Goal: Task Accomplishment & Management: Complete application form

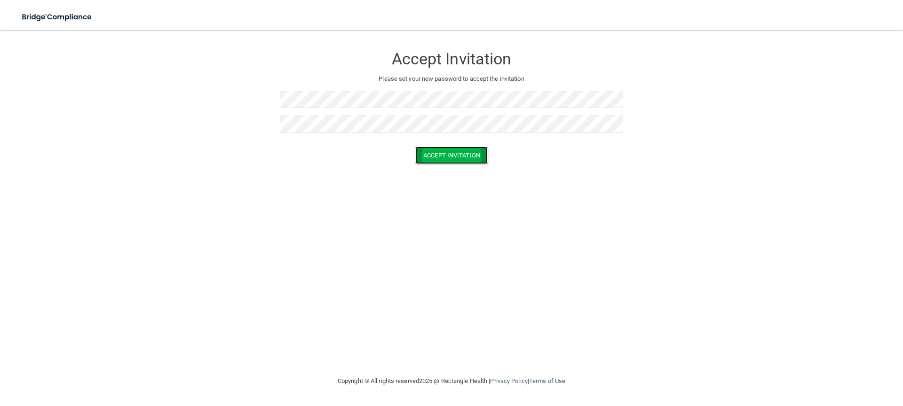
click at [434, 155] on button "Accept Invitation" at bounding box center [451, 155] width 72 height 17
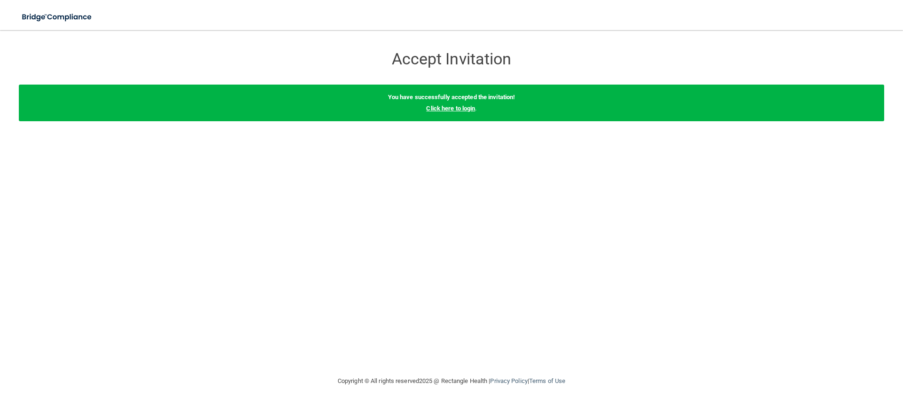
click at [444, 109] on link "Click here to login" at bounding box center [450, 108] width 49 height 7
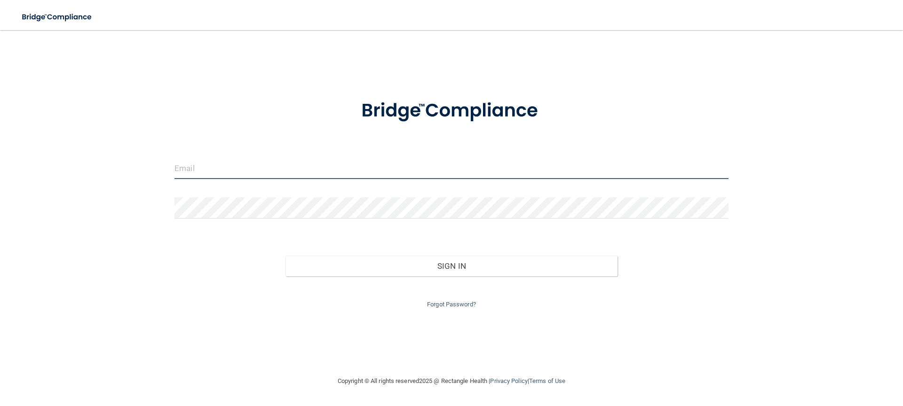
click at [201, 167] on input "email" at bounding box center [451, 168] width 554 height 21
type input "[EMAIL_ADDRESS][DOMAIN_NAME]"
click at [348, 234] on form "[EMAIL_ADDRESS][DOMAIN_NAME] Invalid email/password. You don't have permission …" at bounding box center [451, 199] width 554 height 224
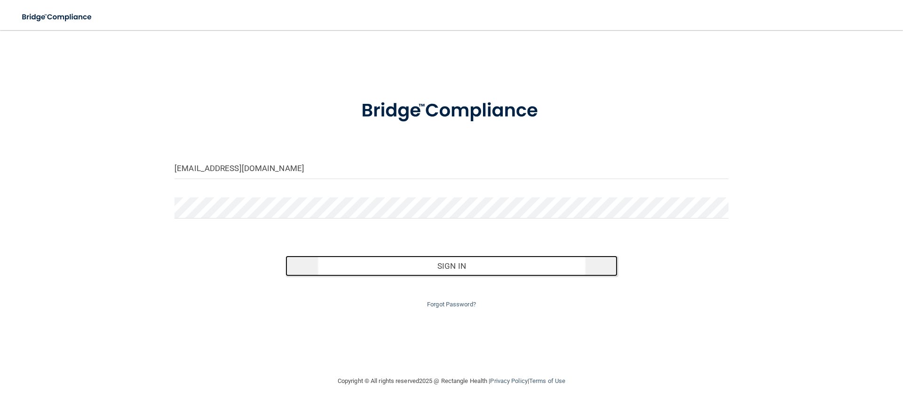
click at [367, 261] on button "Sign In" at bounding box center [451, 266] width 332 height 21
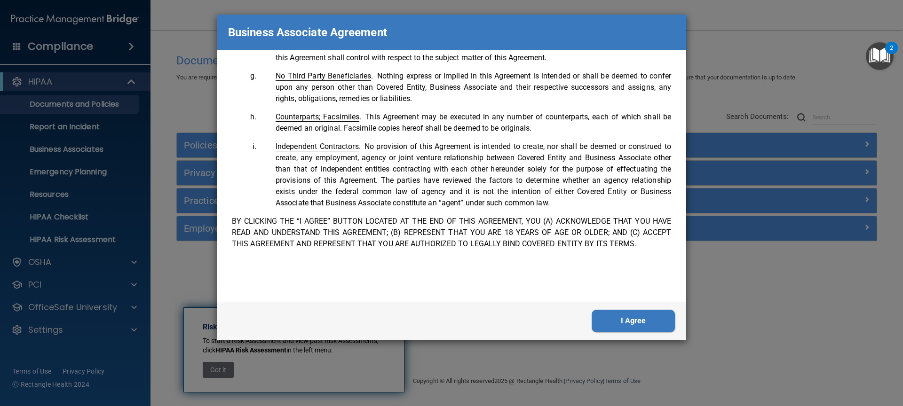
scroll to position [1917, 0]
click at [636, 319] on button "I Agree" at bounding box center [632, 321] width 83 height 23
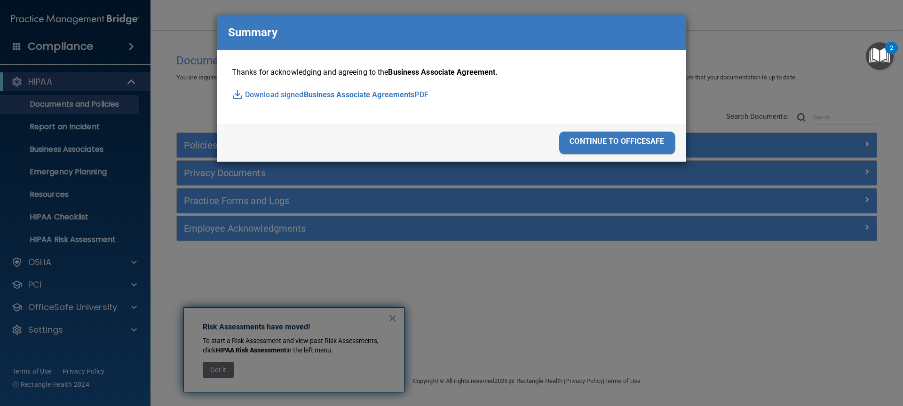
click at [604, 139] on div "continue to officesafe" at bounding box center [617, 143] width 116 height 23
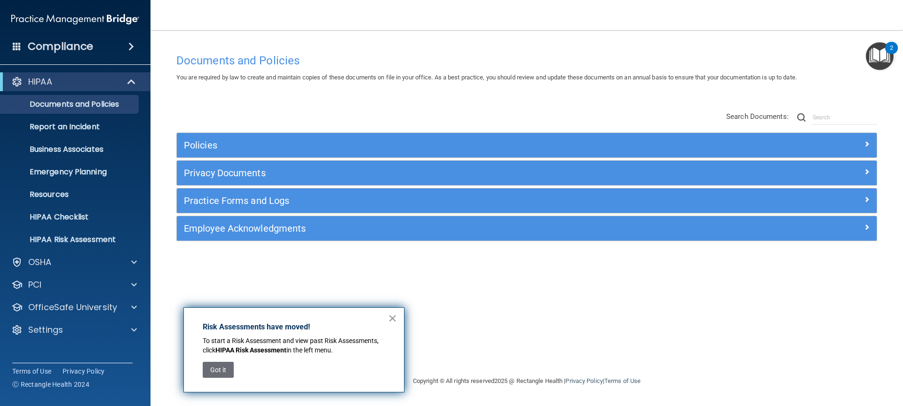
click at [389, 320] on button "×" at bounding box center [392, 318] width 9 height 15
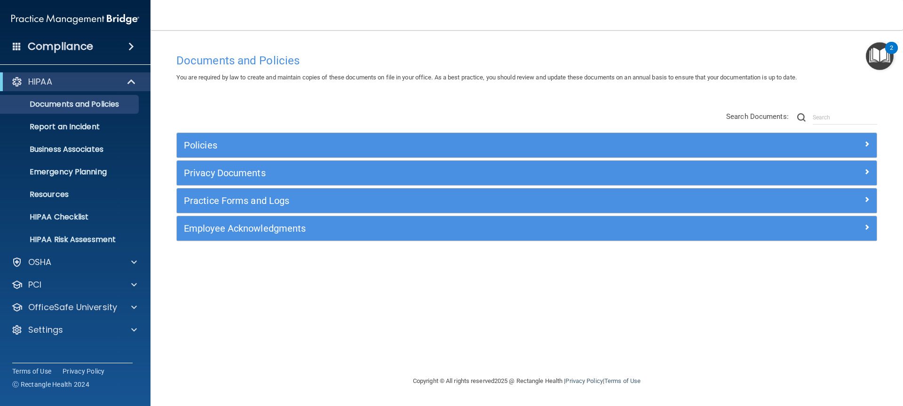
click at [877, 52] on img "Open Resource Center, 2 new notifications" at bounding box center [880, 56] width 28 height 28
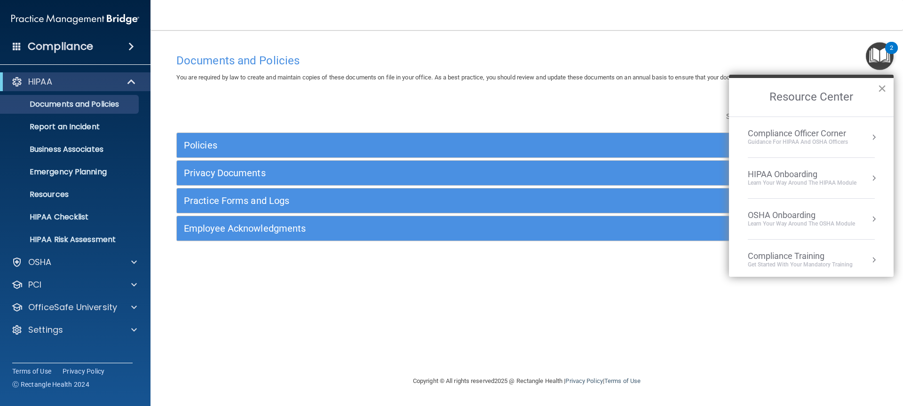
click at [880, 86] on button "×" at bounding box center [881, 88] width 9 height 15
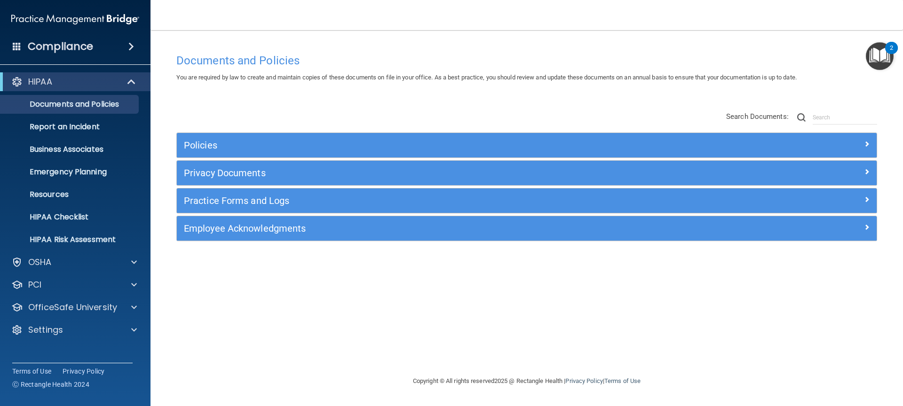
click at [51, 47] on h4 "Compliance" at bounding box center [60, 46] width 65 height 13
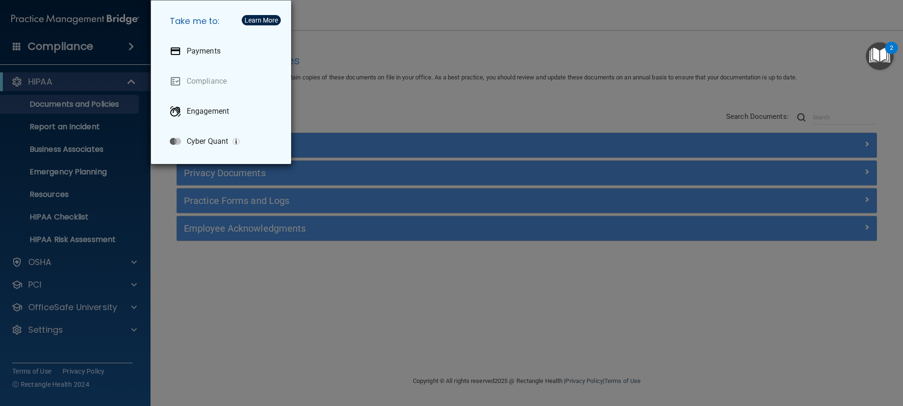
click at [310, 21] on div "Take me to: Payments Compliance Engagement Cyber Quant" at bounding box center [451, 203] width 903 height 406
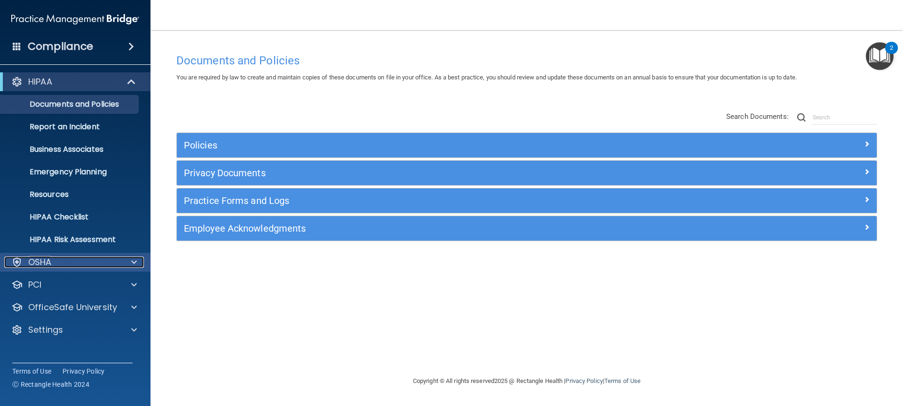
click at [43, 261] on p "OSHA" at bounding box center [40, 262] width 24 height 11
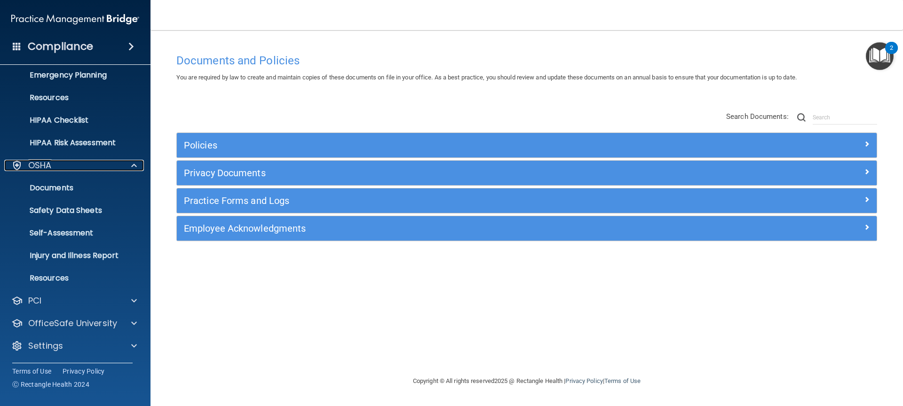
scroll to position [0, 0]
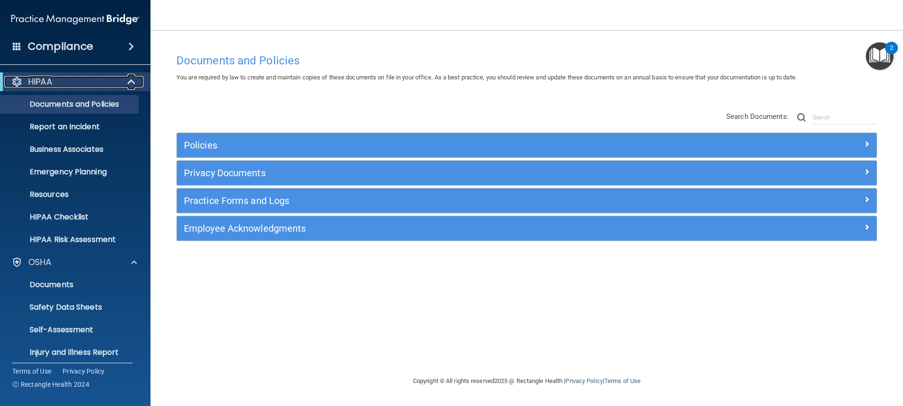
click at [39, 79] on p "HIPAA" at bounding box center [40, 81] width 24 height 11
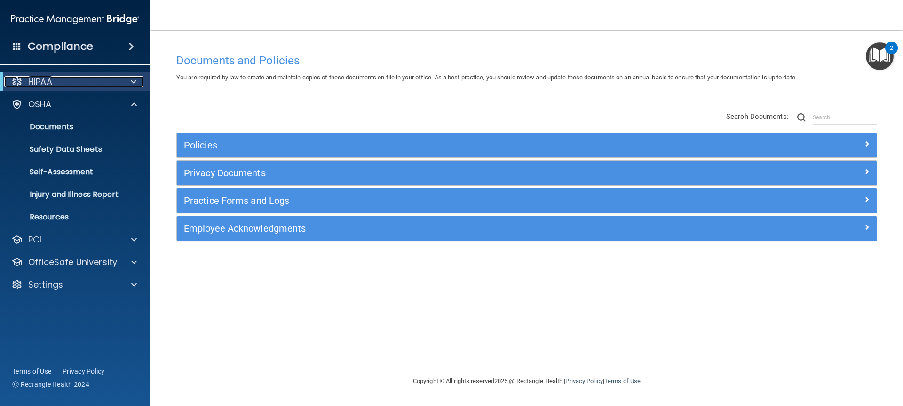
click at [31, 80] on p "HIPAA" at bounding box center [40, 81] width 24 height 11
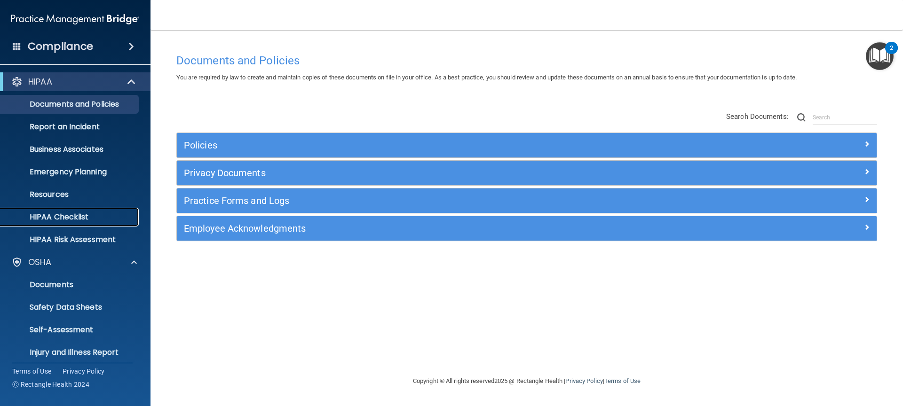
click at [54, 219] on p "HIPAA Checklist" at bounding box center [70, 217] width 128 height 9
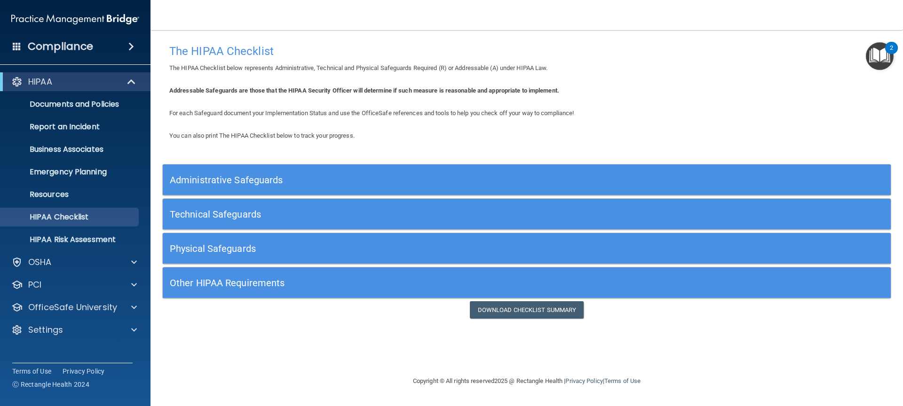
click at [130, 47] on span at bounding box center [131, 46] width 6 height 11
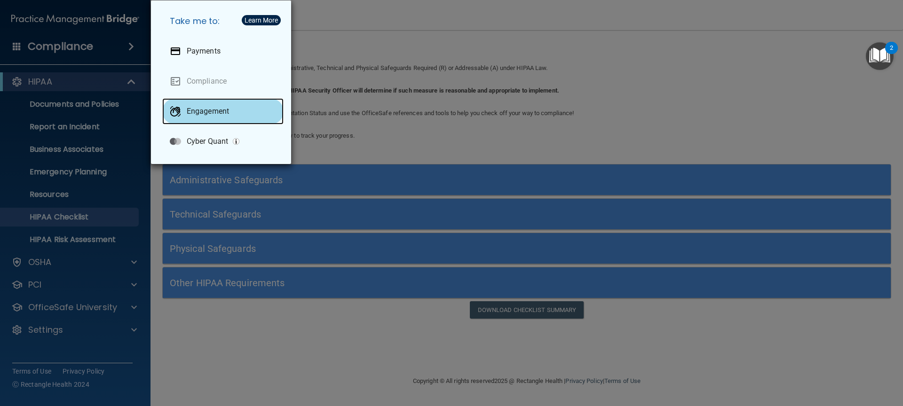
click at [189, 114] on p "Engagement" at bounding box center [208, 111] width 42 height 9
click at [329, 44] on div "Take me to: Payments Compliance Engagement Cyber Quant" at bounding box center [451, 203] width 903 height 406
